Goal: Find specific page/section: Find specific page/section

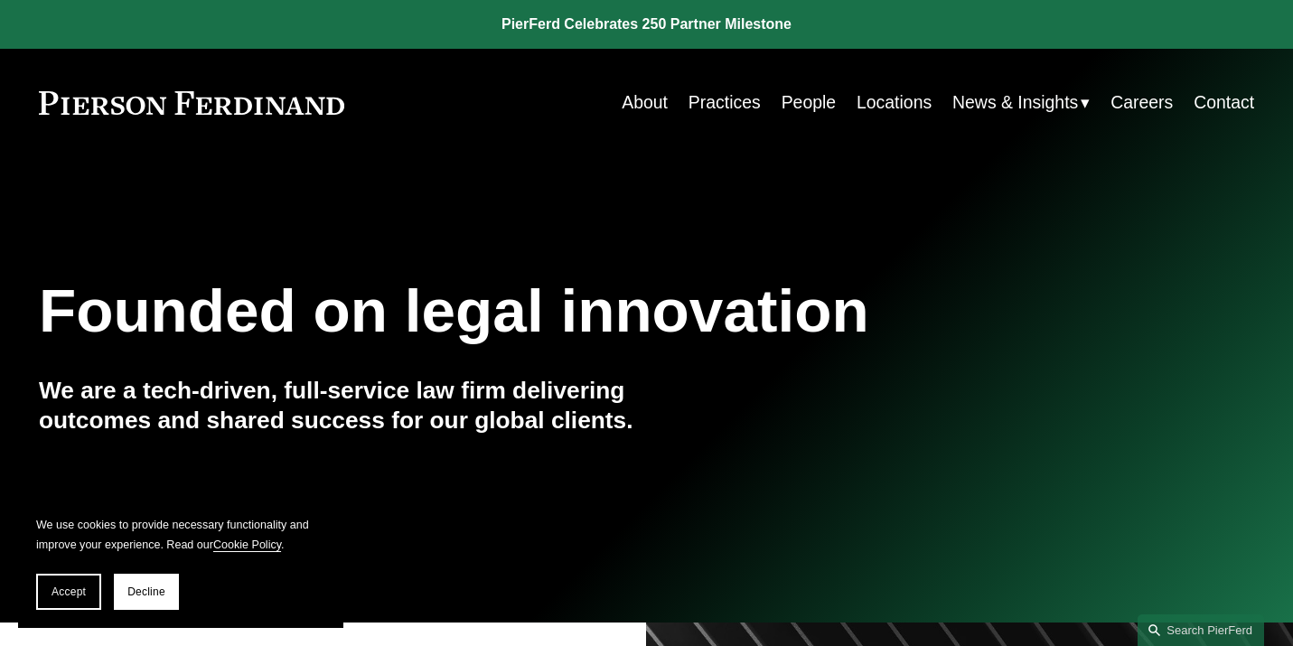
click at [807, 103] on link "People" at bounding box center [809, 102] width 54 height 35
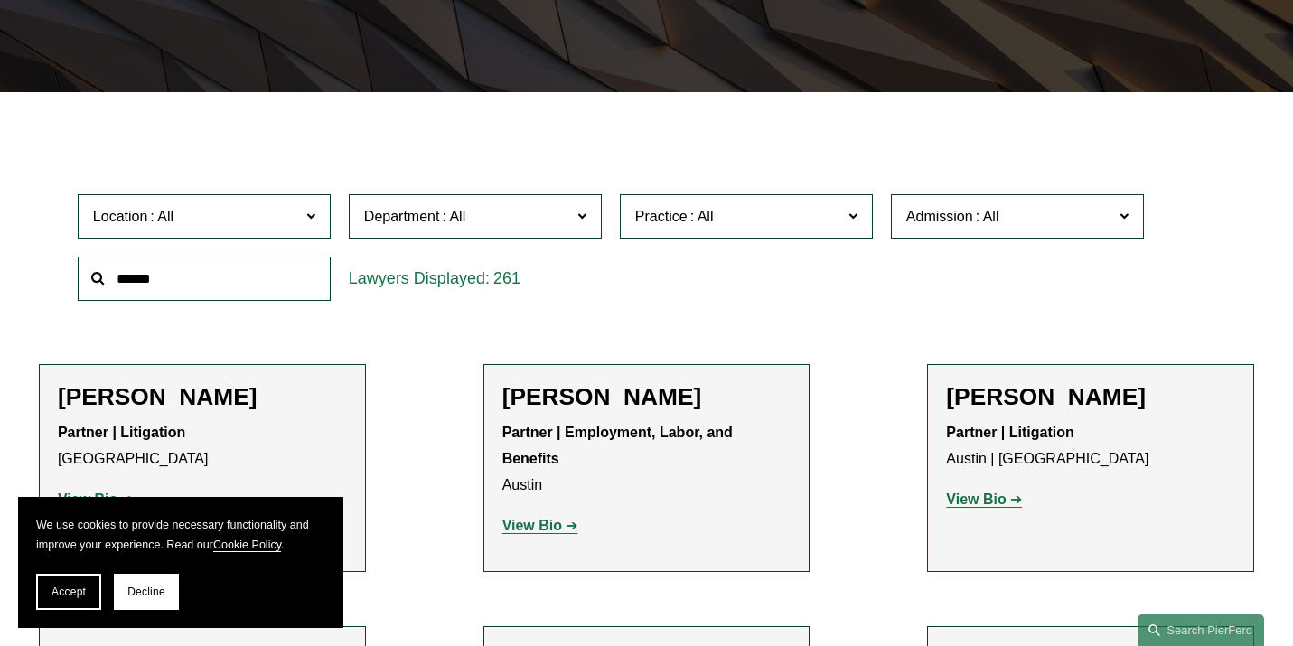
scroll to position [410, 0]
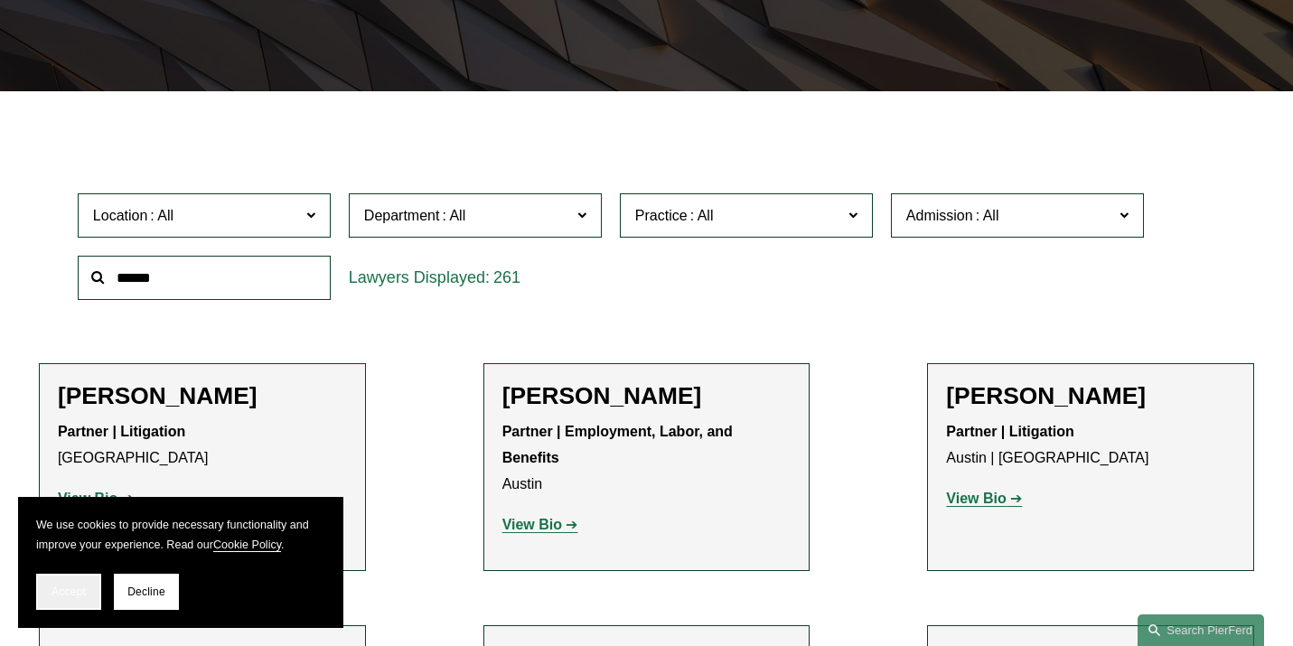
click at [72, 597] on span "Accept" at bounding box center [69, 592] width 34 height 13
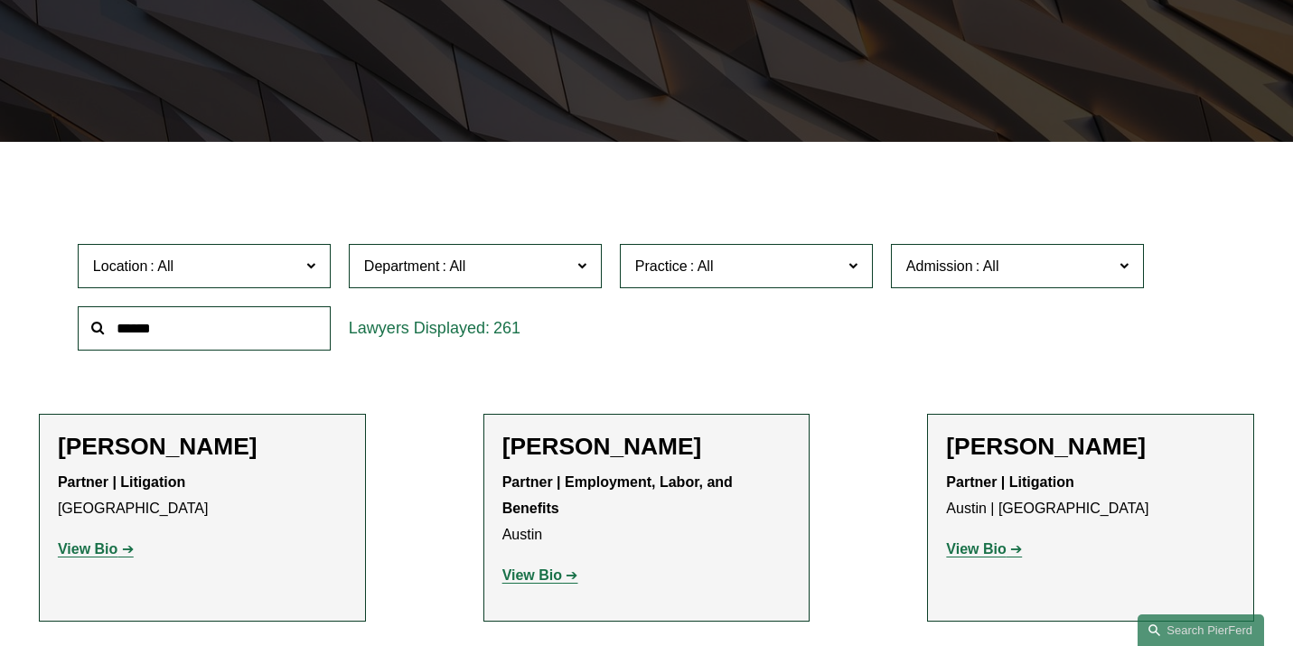
scroll to position [249, 0]
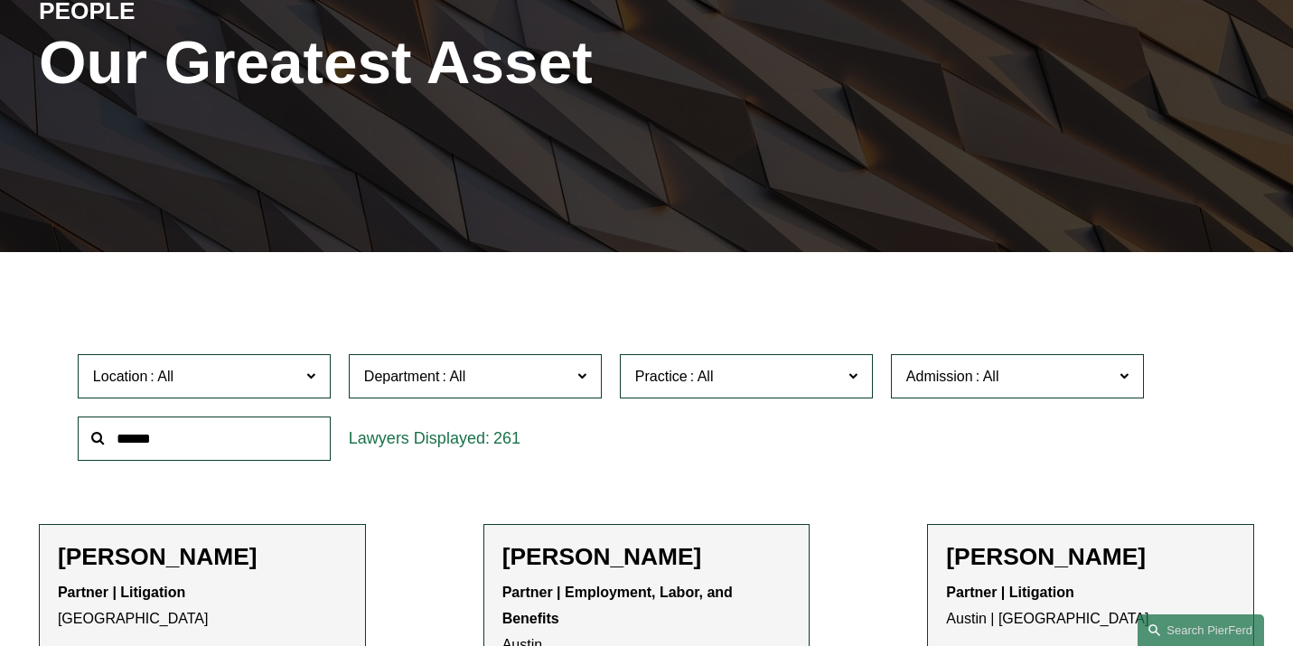
click at [303, 374] on label "Location" at bounding box center [204, 376] width 253 height 44
click at [0, 0] on link "New York" at bounding box center [0, 0] width 0 height 0
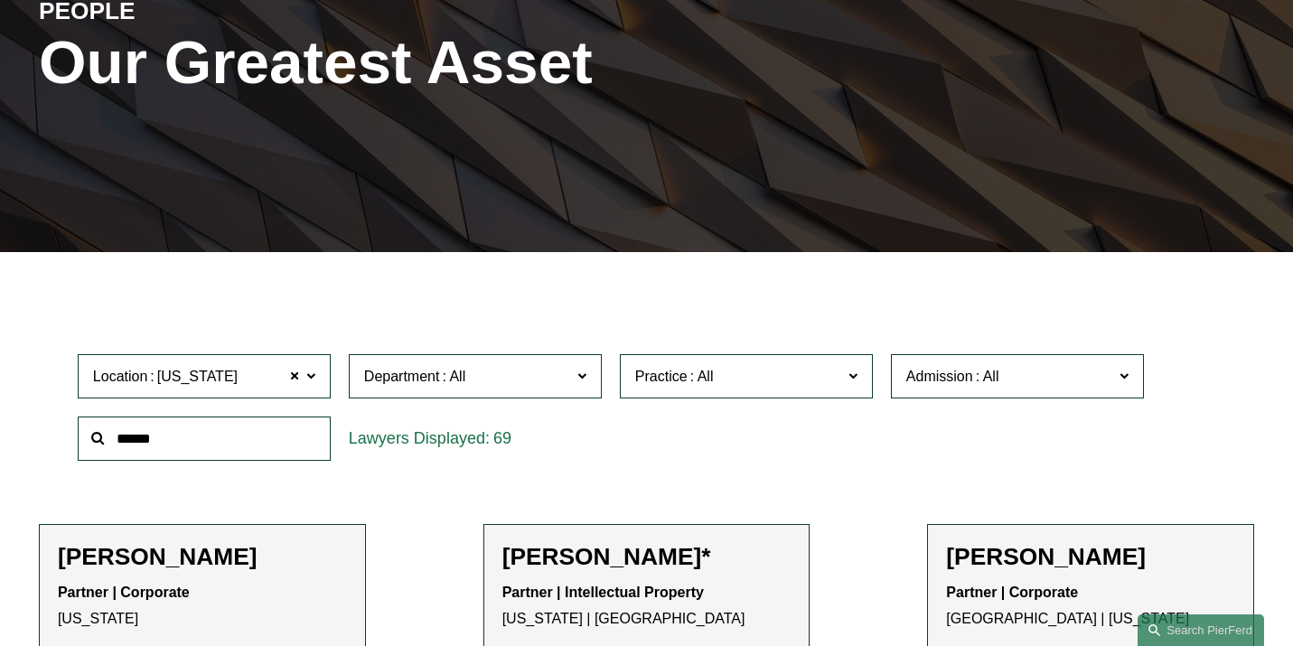
click at [305, 444] on input "text" at bounding box center [204, 439] width 253 height 44
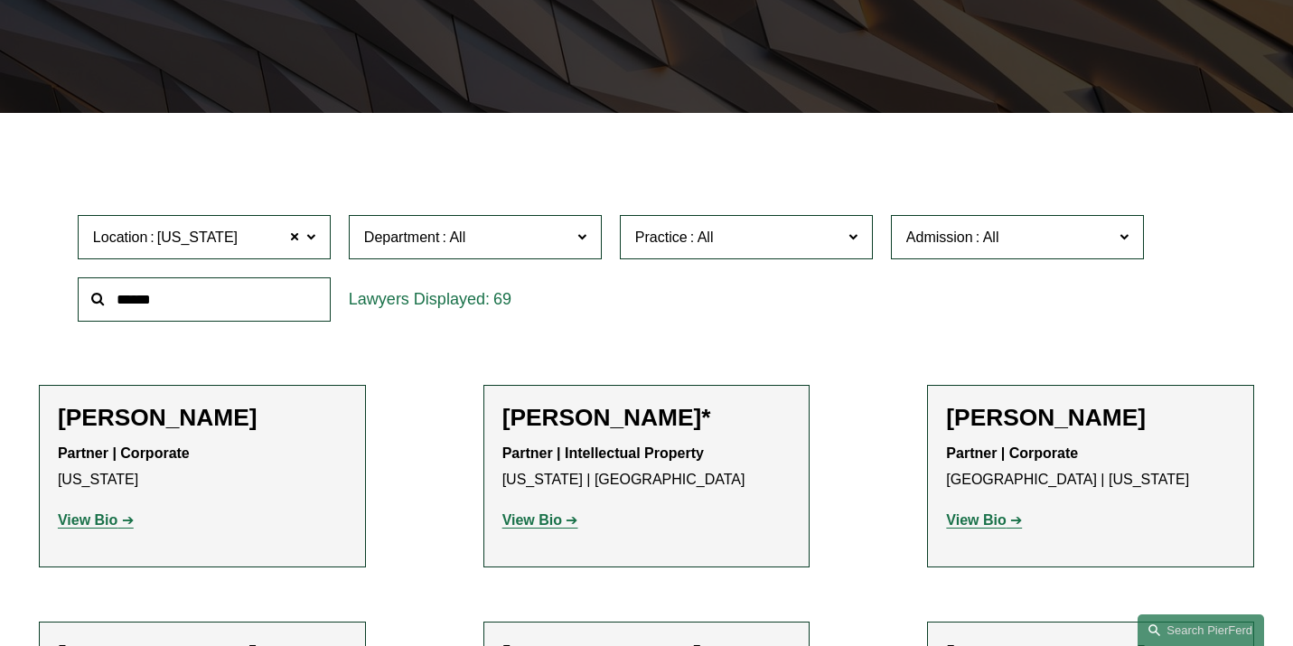
scroll to position [393, 0]
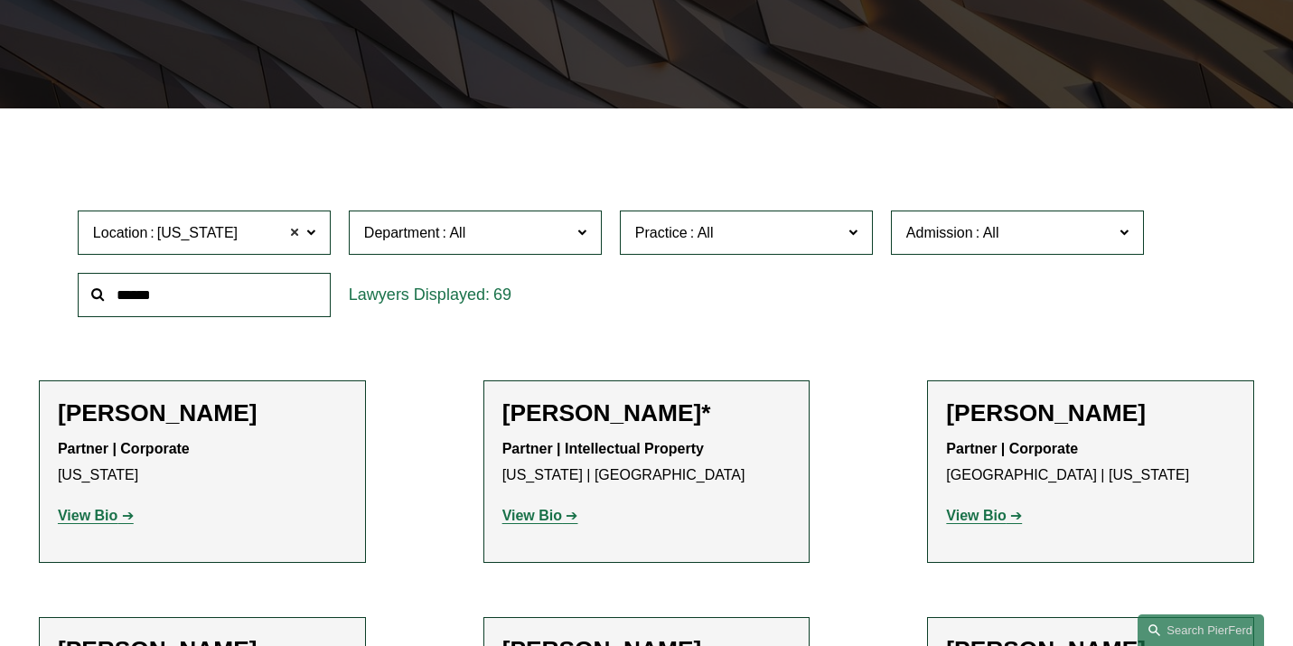
click at [296, 233] on span at bounding box center [294, 233] width 11 height 24
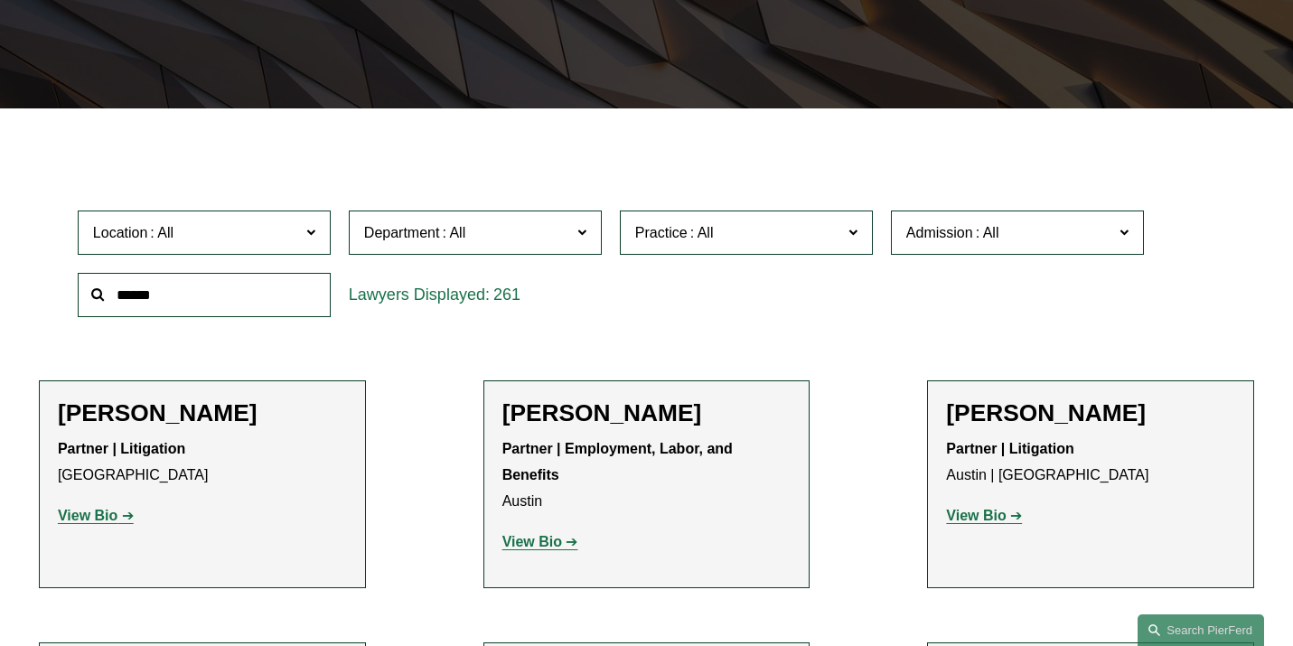
click at [254, 293] on input "text" at bounding box center [204, 295] width 253 height 44
type input "****"
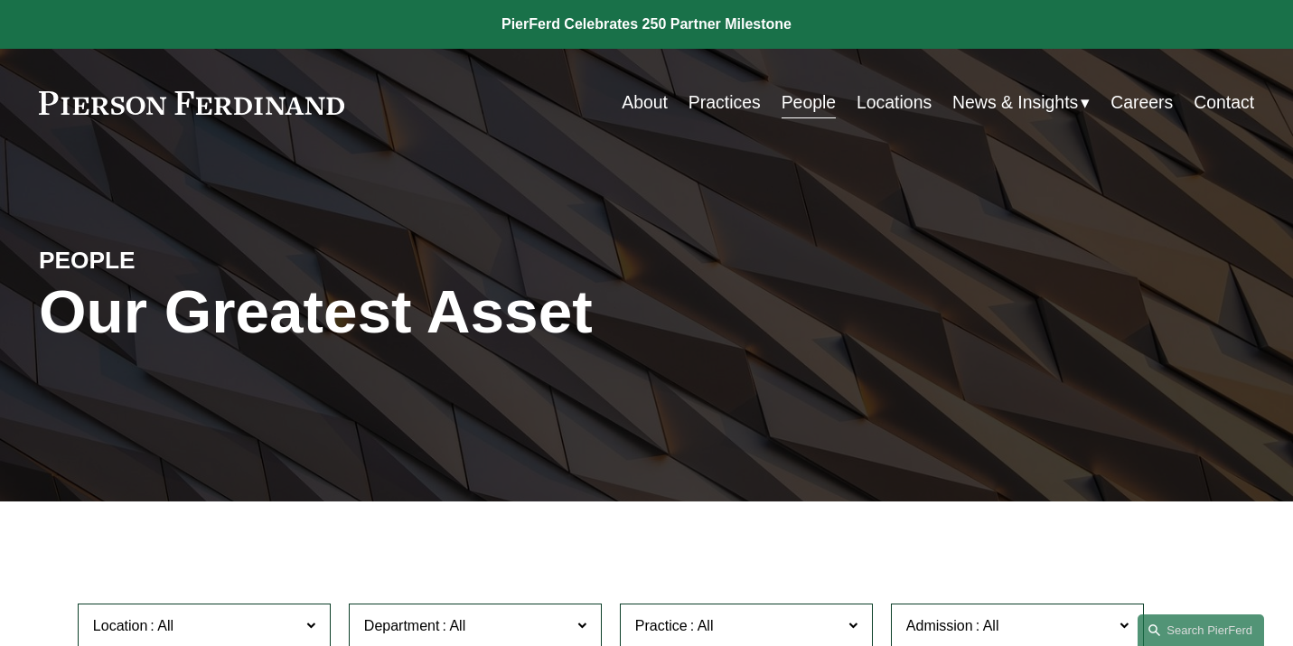
click at [1142, 108] on link "Careers" at bounding box center [1142, 102] width 62 height 35
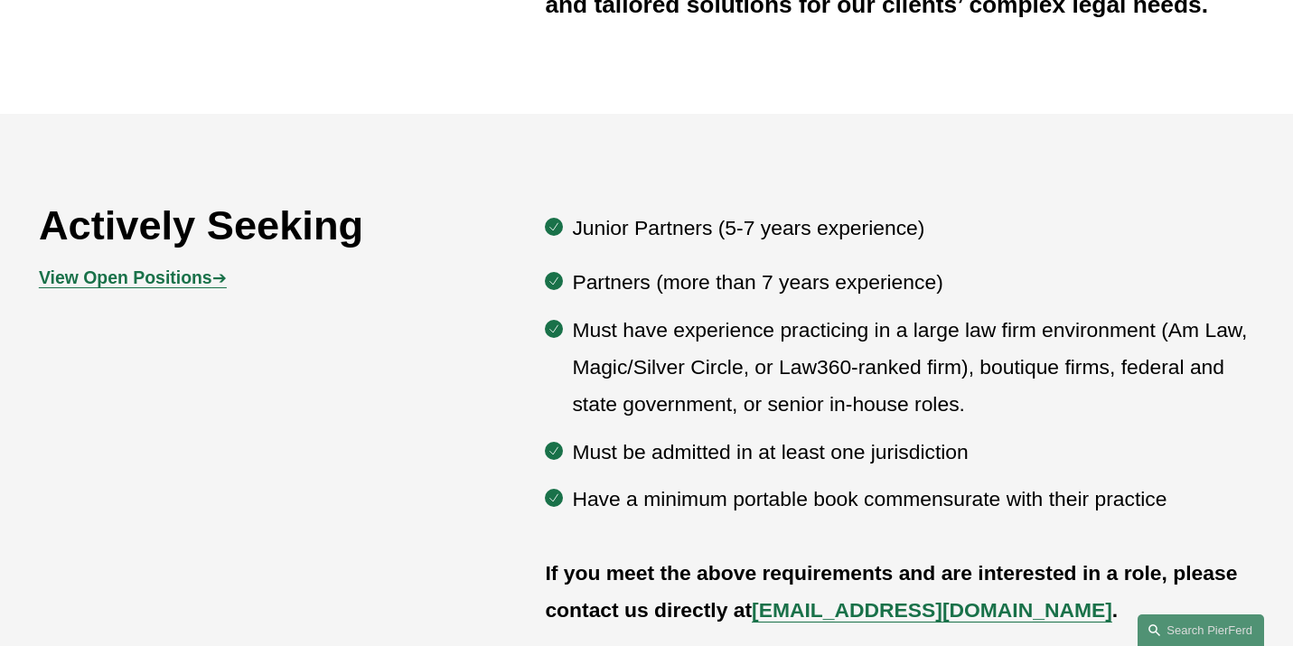
scroll to position [221, 0]
